Goal: Task Accomplishment & Management: Use online tool/utility

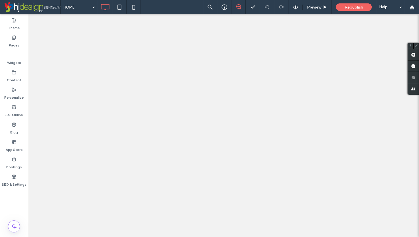
click at [14, 110] on div at bounding box center [209, 118] width 419 height 237
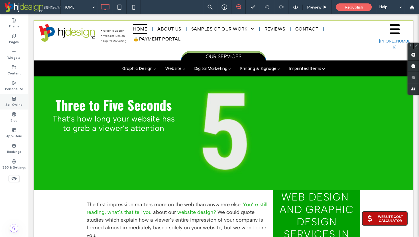
click at [15, 108] on div "Sell Online" at bounding box center [14, 102] width 28 height 16
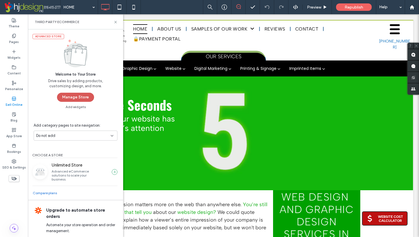
click at [79, 97] on button "Manage Store" at bounding box center [75, 97] width 37 height 9
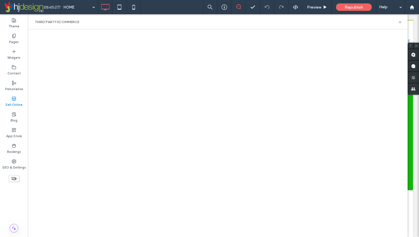
click at [17, 101] on label "Sell Online" at bounding box center [13, 104] width 17 height 6
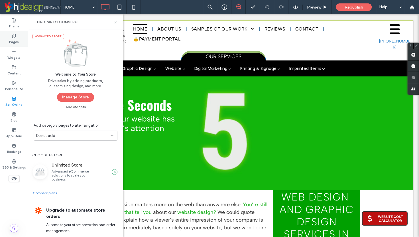
click at [16, 37] on icon at bounding box center [14, 36] width 5 height 5
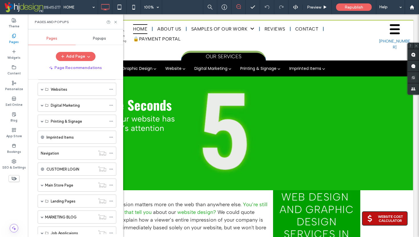
scroll to position [186, 0]
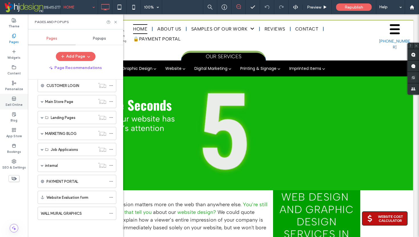
click at [17, 102] on label "Sell Online" at bounding box center [13, 104] width 17 height 6
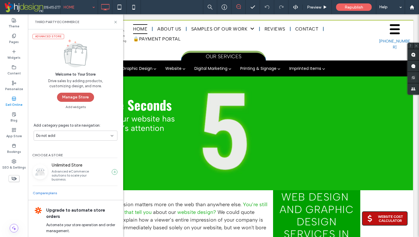
click at [86, 97] on button "Manage Store" at bounding box center [75, 97] width 37 height 9
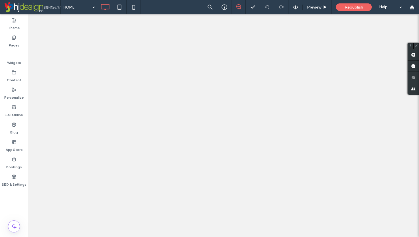
click at [23, 177] on div at bounding box center [209, 118] width 419 height 237
